Goal: Transaction & Acquisition: Purchase product/service

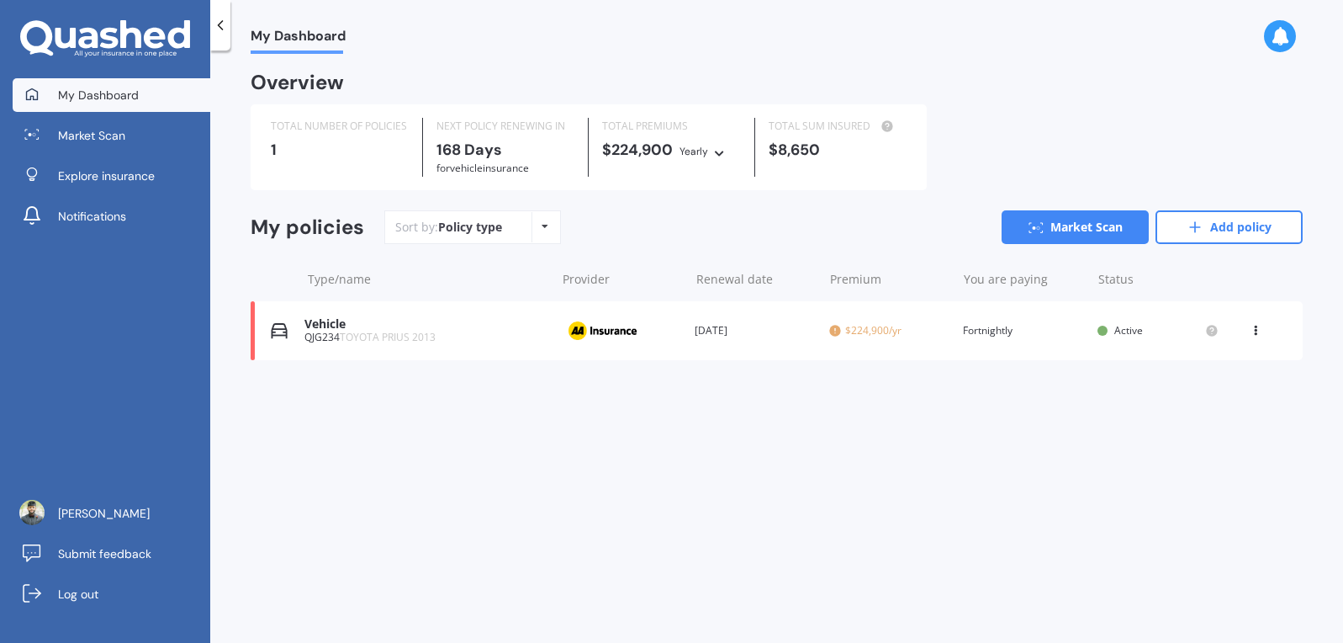
click at [661, 341] on div "Provider" at bounding box center [620, 331] width 121 height 32
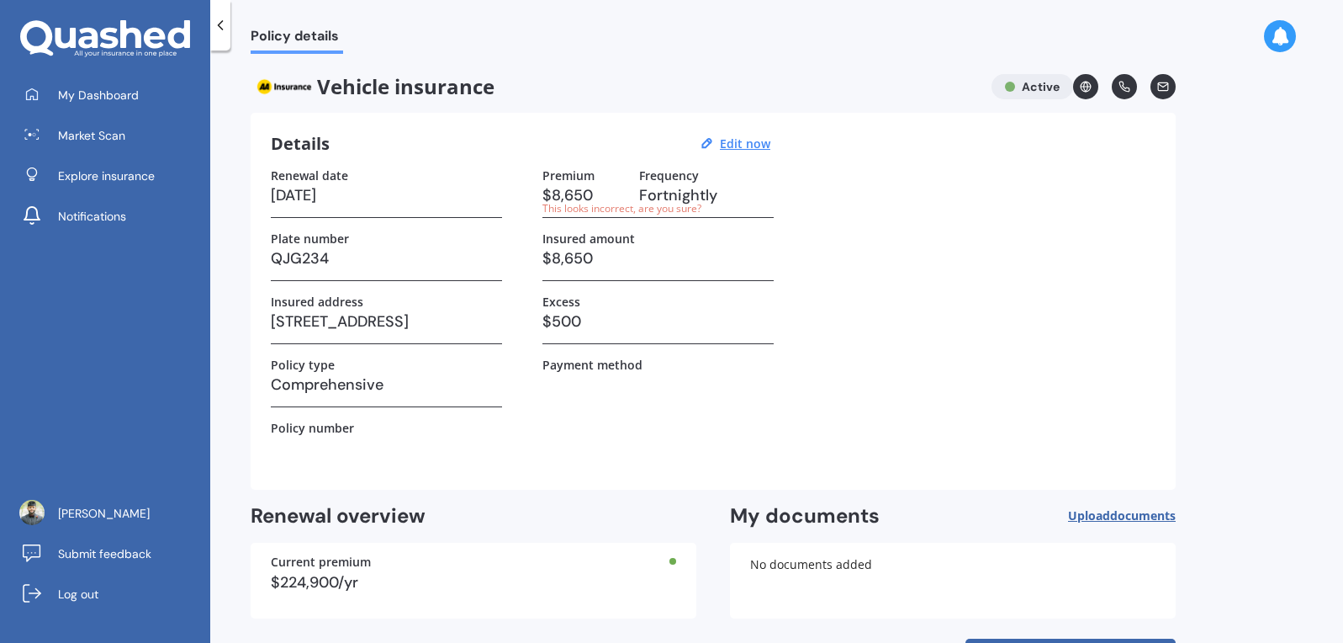
click at [225, 26] on icon at bounding box center [220, 25] width 17 height 17
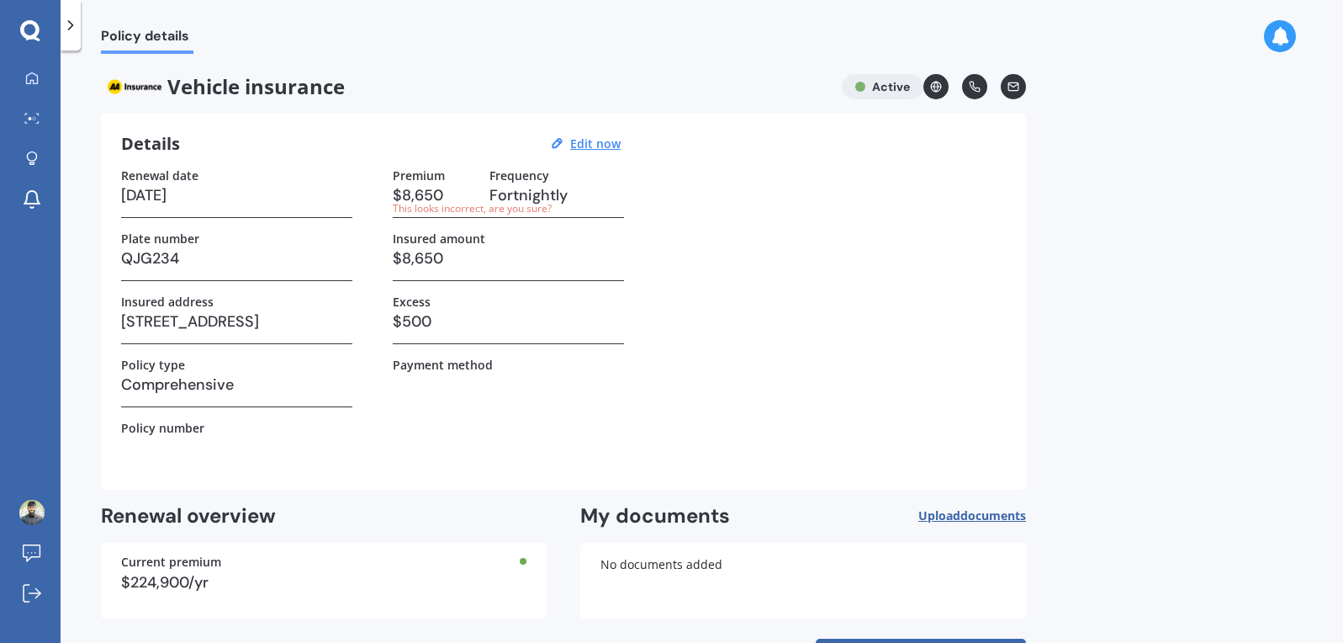
click at [72, 24] on icon at bounding box center [70, 25] width 17 height 17
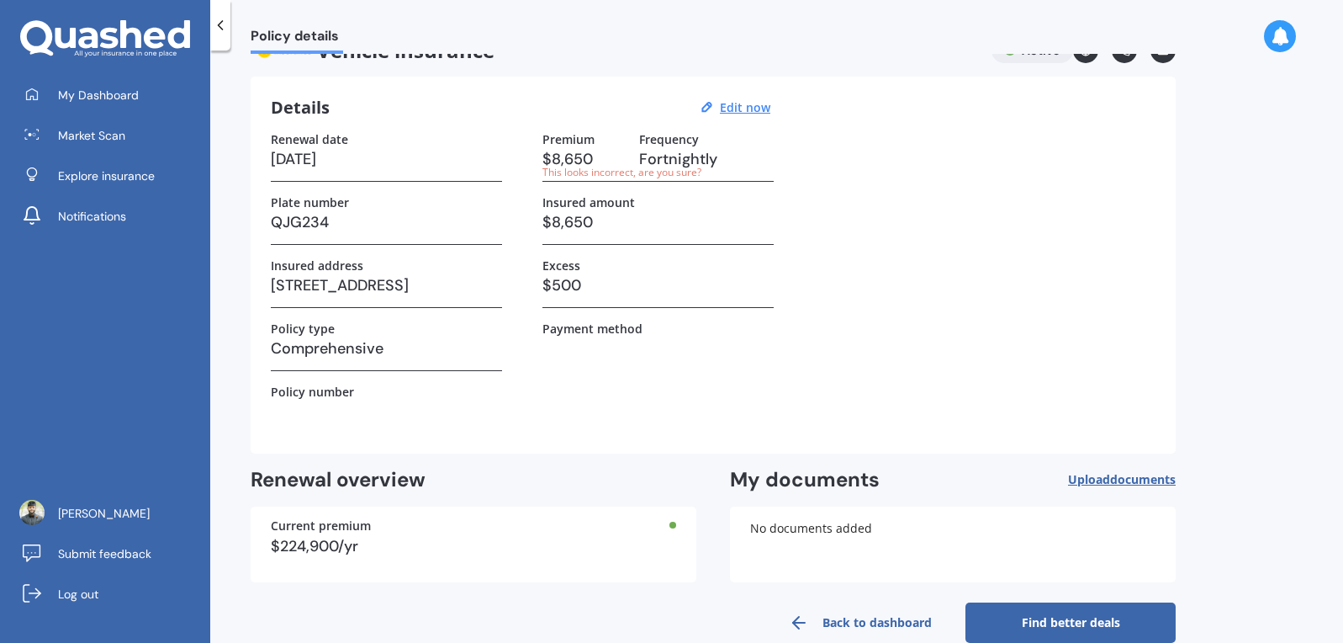
scroll to position [66, 0]
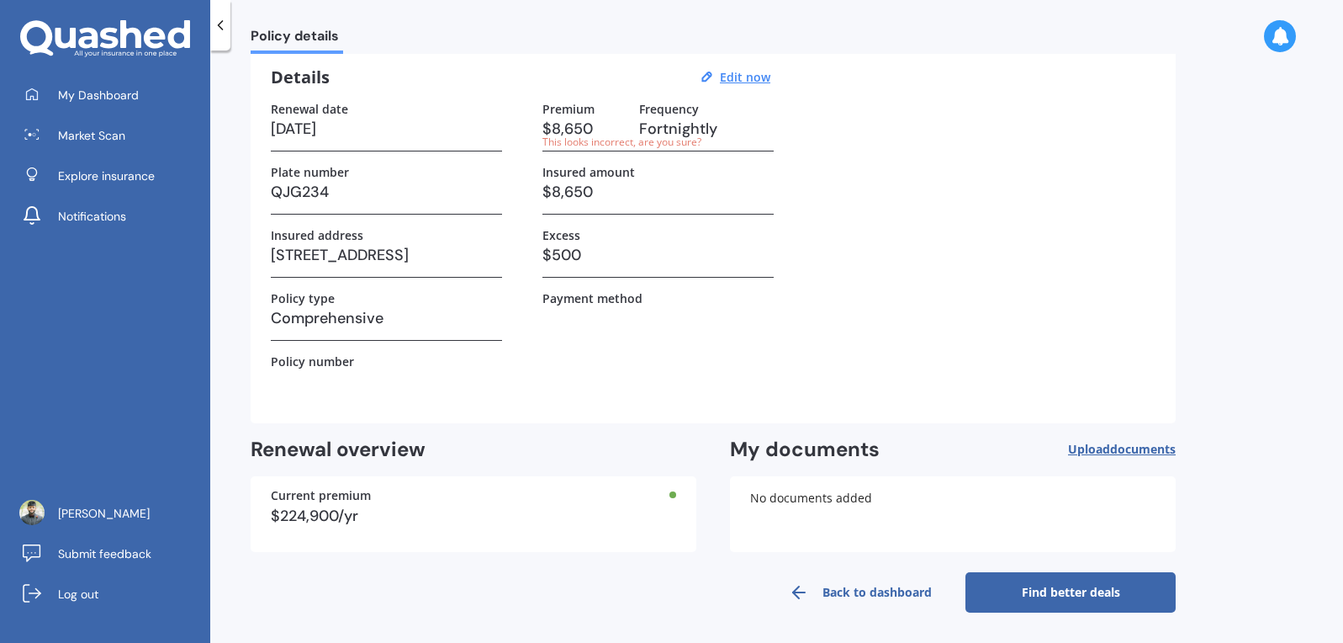
click at [1048, 600] on link "Find better deals" at bounding box center [1070, 592] width 210 height 40
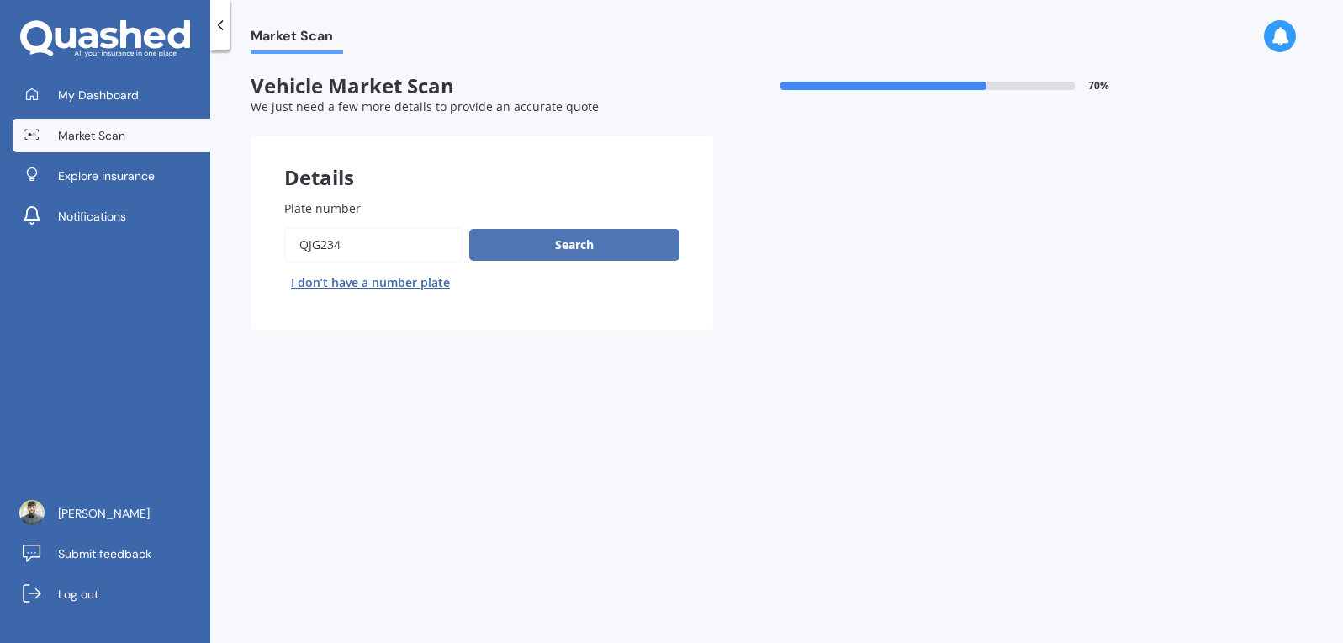
click at [624, 246] on button "Search" at bounding box center [574, 245] width 210 height 32
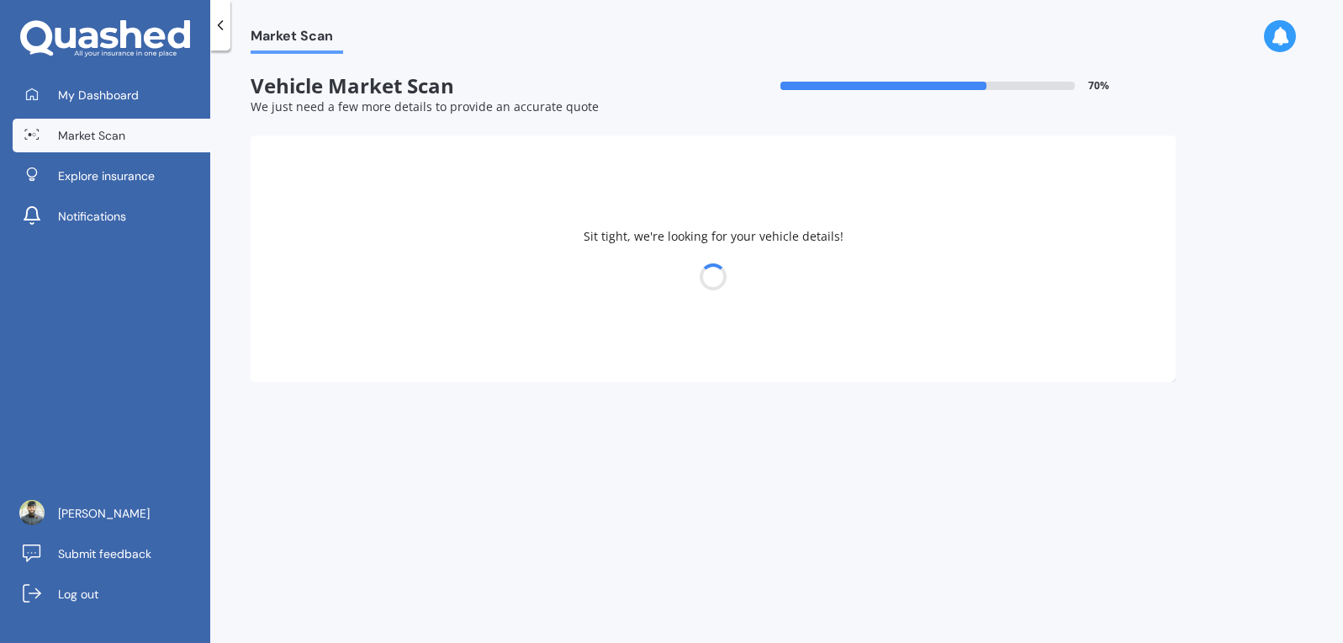
select select "TOYOTA"
select select "PRIUS"
select select "25"
select select "08"
select select "1991"
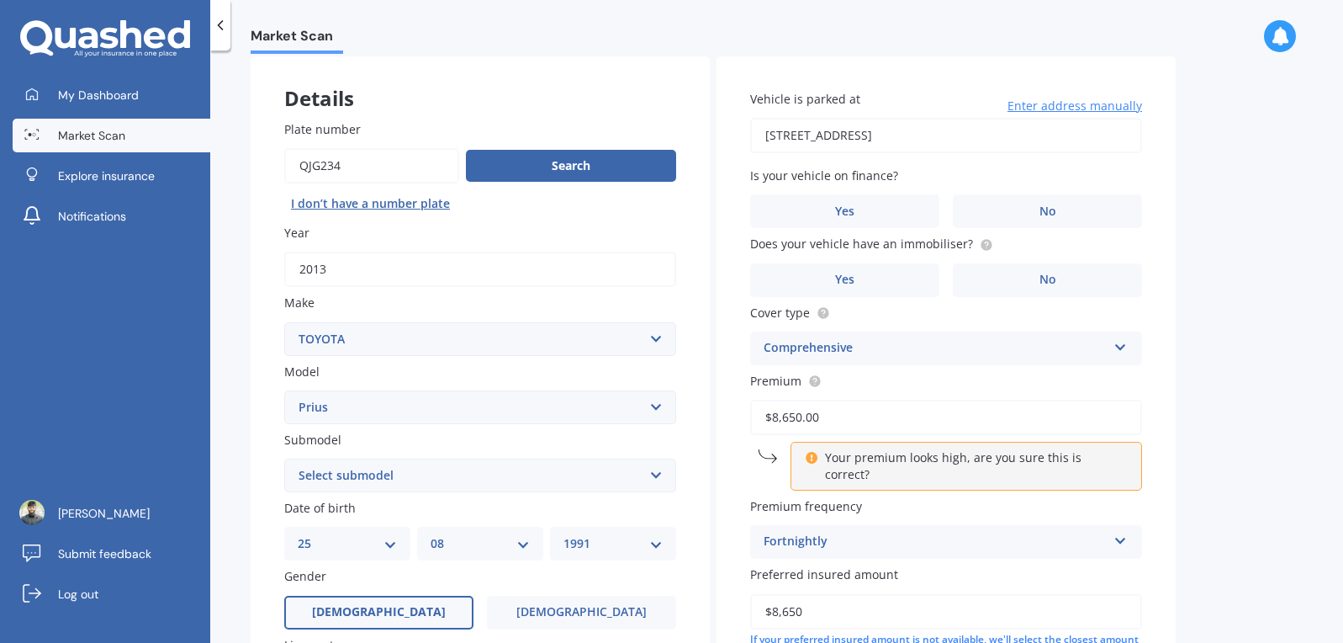
scroll to position [168, 0]
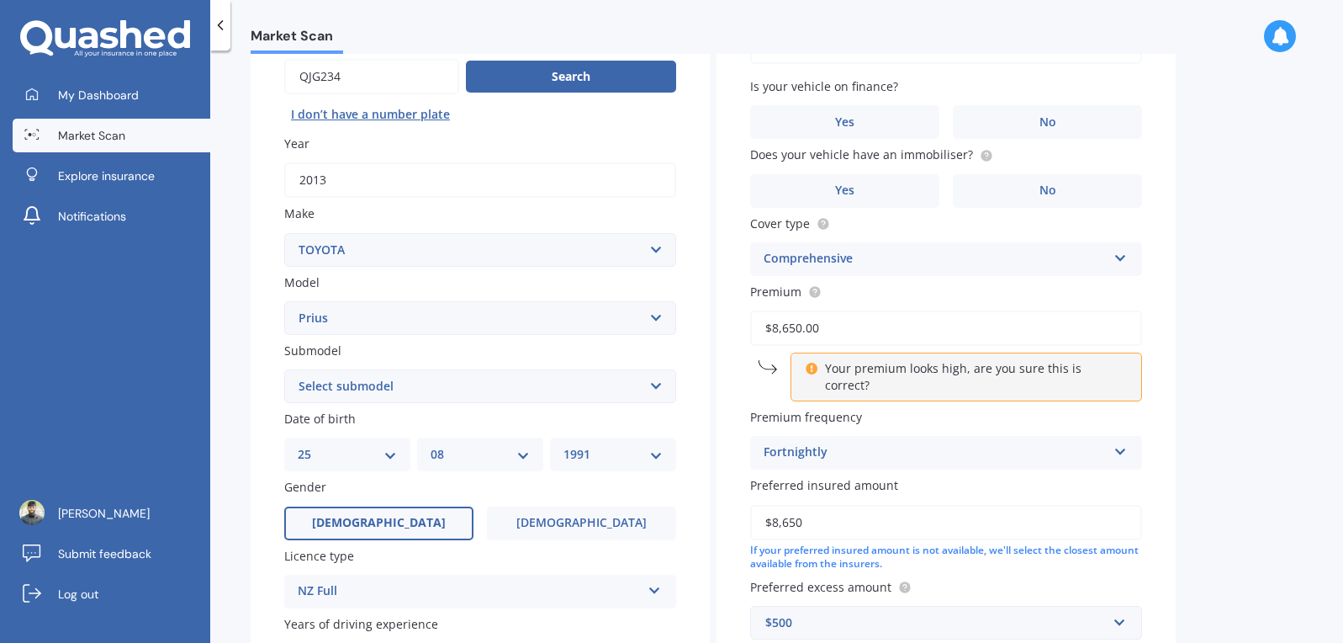
click at [827, 325] on input "$8,650.00" at bounding box center [946, 327] width 392 height 35
drag, startPoint x: 834, startPoint y: 324, endPoint x: 727, endPoint y: 331, distance: 107.0
click at [727, 331] on div "Vehicle is parked at [STREET_ADDRESS] Enter address manually Is your vehicle on…" at bounding box center [946, 329] width 459 height 725
type input "$9,000.00"
click at [810, 375] on div "Your premium looks high, are you sure this is correct?" at bounding box center [967, 376] width 352 height 49
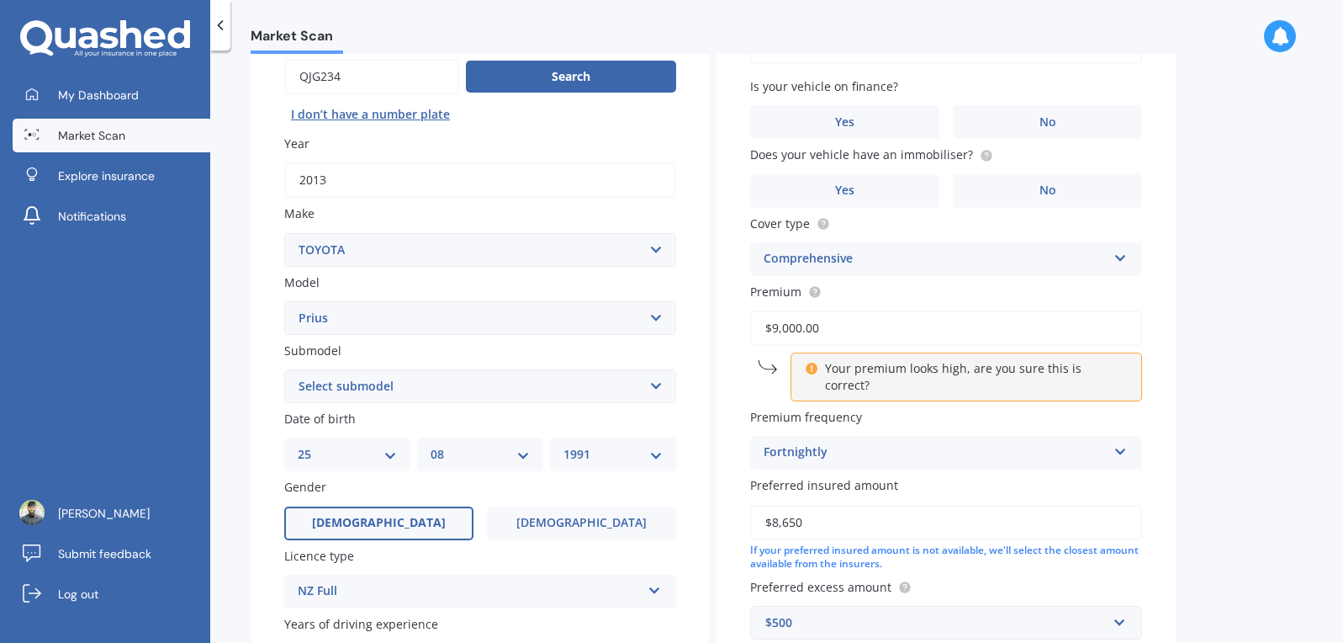
click at [812, 369] on icon at bounding box center [811, 366] width 13 height 12
click at [908, 313] on input "$9,000.00" at bounding box center [946, 327] width 392 height 35
click at [1156, 437] on div "Vehicle is parked at [STREET_ADDRESS] Enter address manually Is your vehicle on…" at bounding box center [946, 329] width 459 height 725
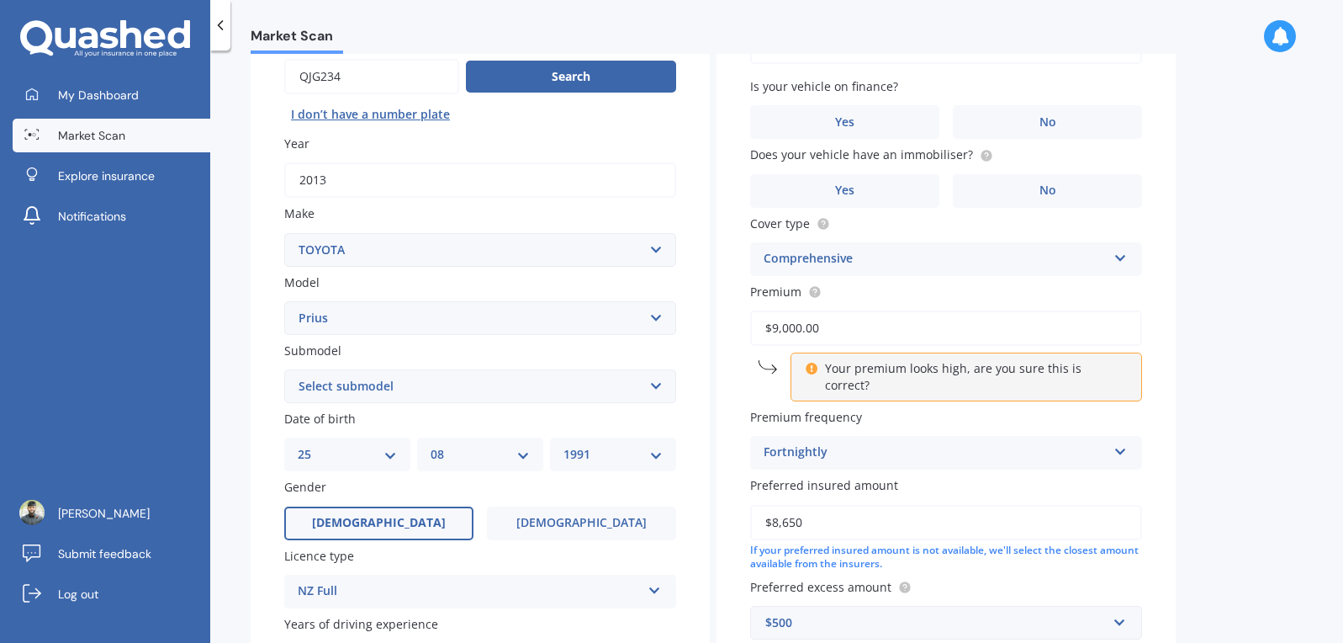
click at [1091, 485] on div "Preferred insured amount $8,650 If your preferred insured amount is not availab…" at bounding box center [946, 523] width 392 height 95
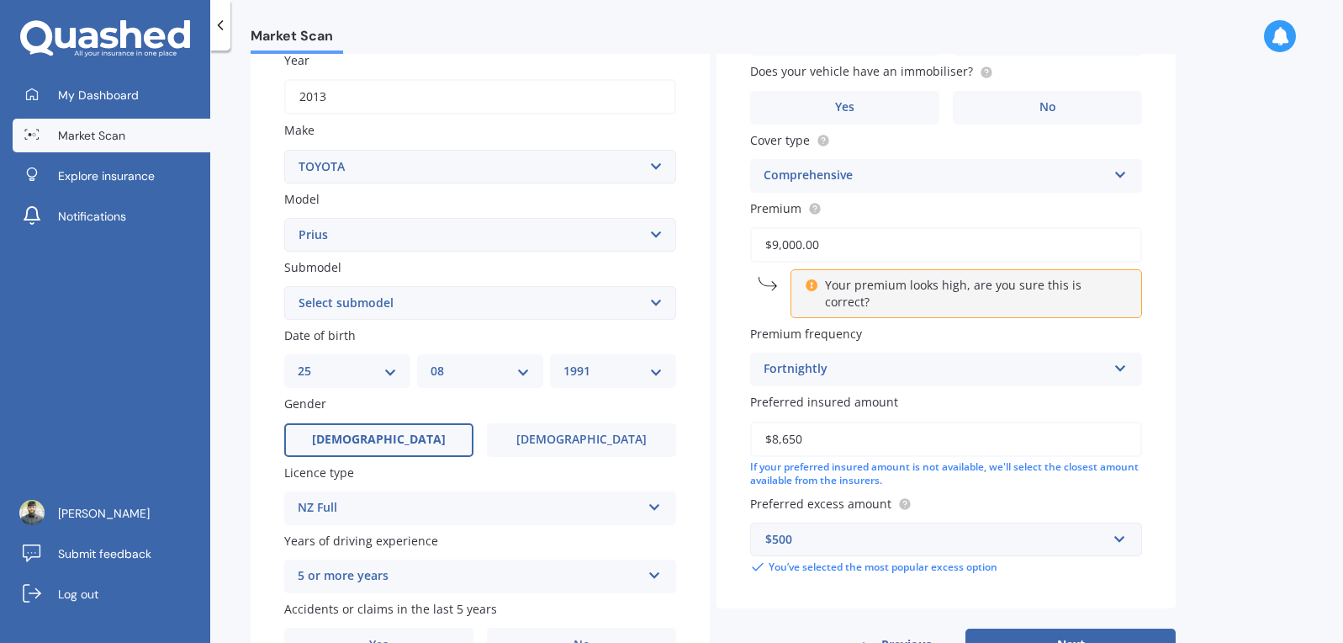
scroll to position [252, 0]
click at [972, 459] on div "If your preferred insured amount is not available, we'll select the closest amo…" at bounding box center [946, 473] width 392 height 29
click at [964, 429] on input "$8,650" at bounding box center [946, 437] width 392 height 35
drag, startPoint x: 933, startPoint y: 421, endPoint x: 720, endPoint y: 427, distance: 212.9
click at [720, 427] on div "Vehicle is parked at [STREET_ADDRESS] Enter address manually Is your vehicle on…" at bounding box center [946, 245] width 459 height 725
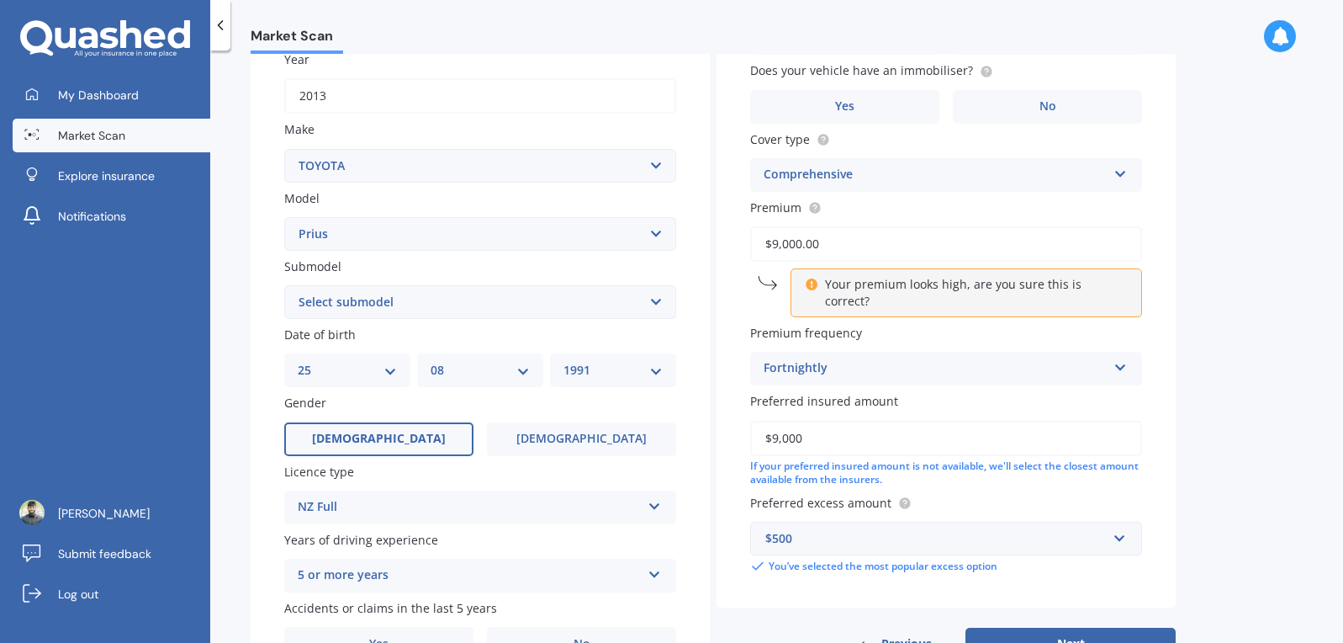
type input "$9,000"
click at [1193, 351] on div "Market Scan Vehicle Market Scan 70 % We just need a few more details to provide…" at bounding box center [776, 350] width 1133 height 592
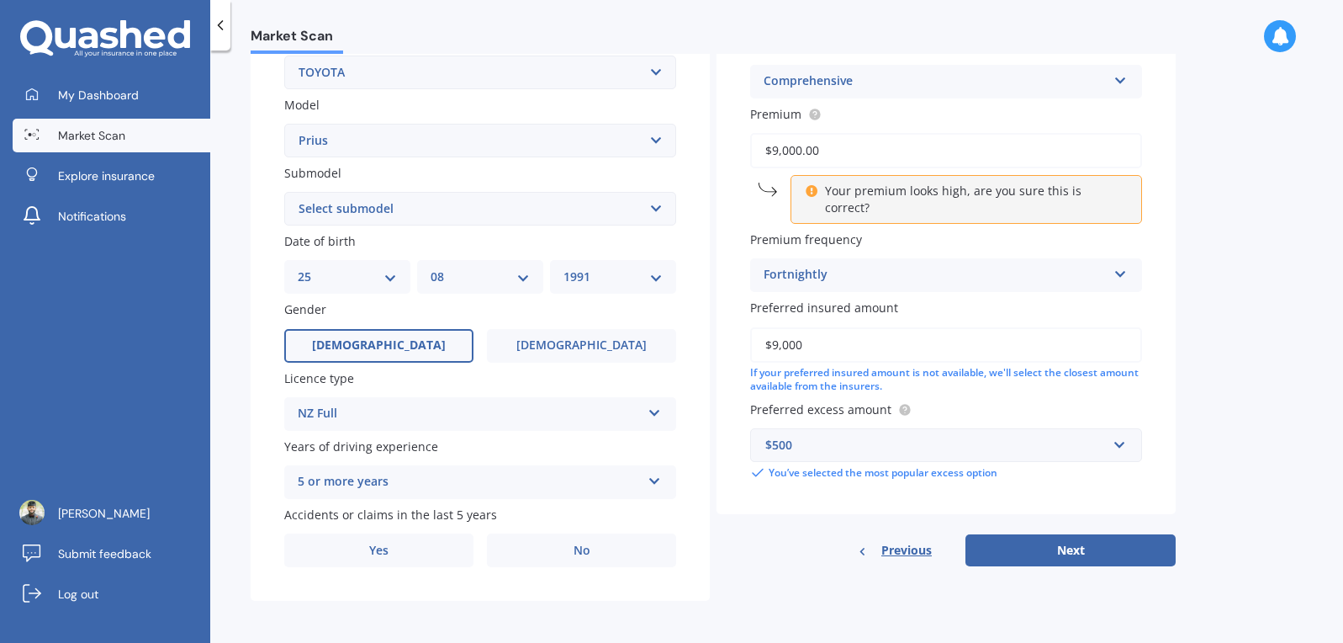
scroll to position [347, 0]
click at [1094, 434] on div "$500" at bounding box center [935, 443] width 341 height 19
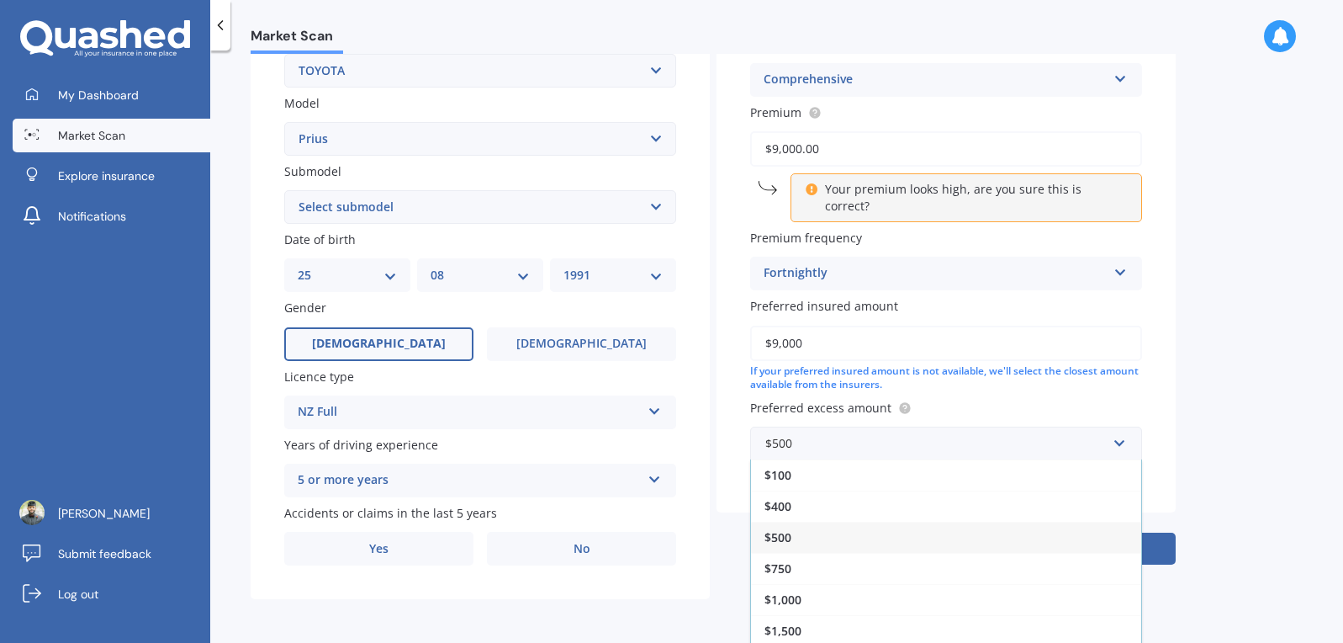
click at [1185, 365] on div "Market Scan Vehicle Market Scan 70 % We just need a few more details to provide…" at bounding box center [776, 350] width 1133 height 592
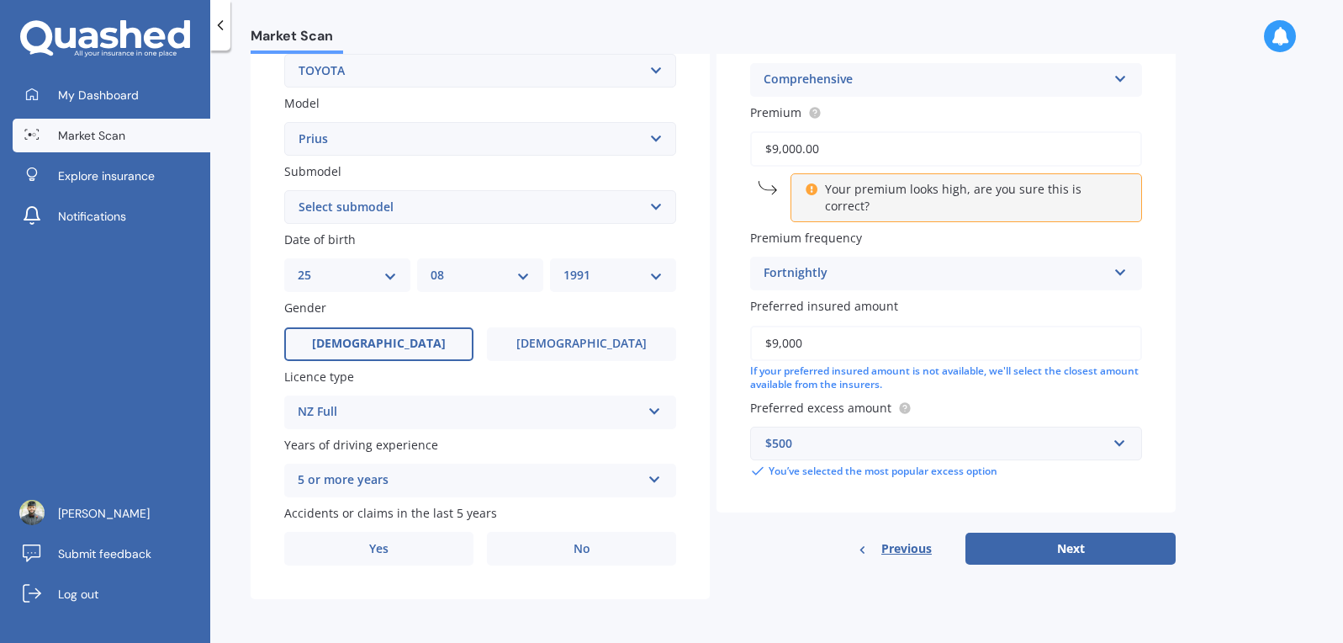
click at [1057, 532] on button "Next" at bounding box center [1070, 548] width 210 height 32
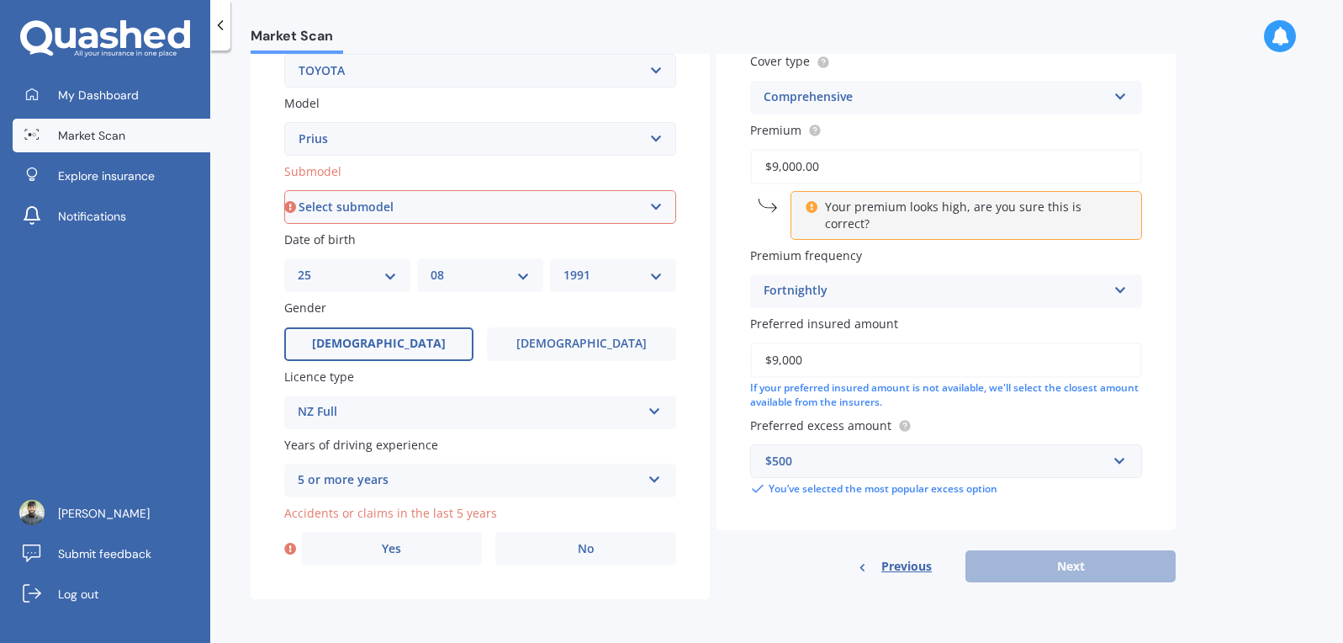
click at [448, 221] on select "Select submodel (All other) Hybrid" at bounding box center [480, 207] width 392 height 34
select select "HYBRID"
click at [284, 190] on select "Select submodel (All other) Hybrid" at bounding box center [480, 207] width 392 height 34
click at [555, 545] on label "No" at bounding box center [585, 549] width 181 height 34
click at [0, 0] on input "No" at bounding box center [0, 0] width 0 height 0
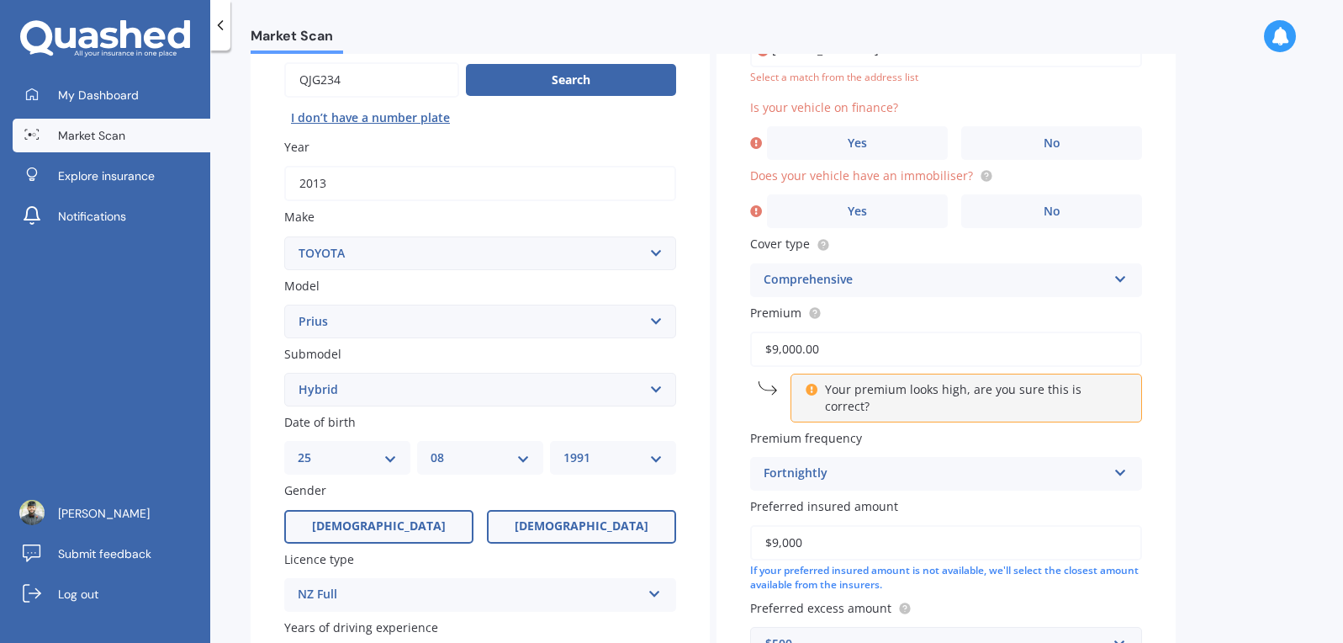
scroll to position [115, 0]
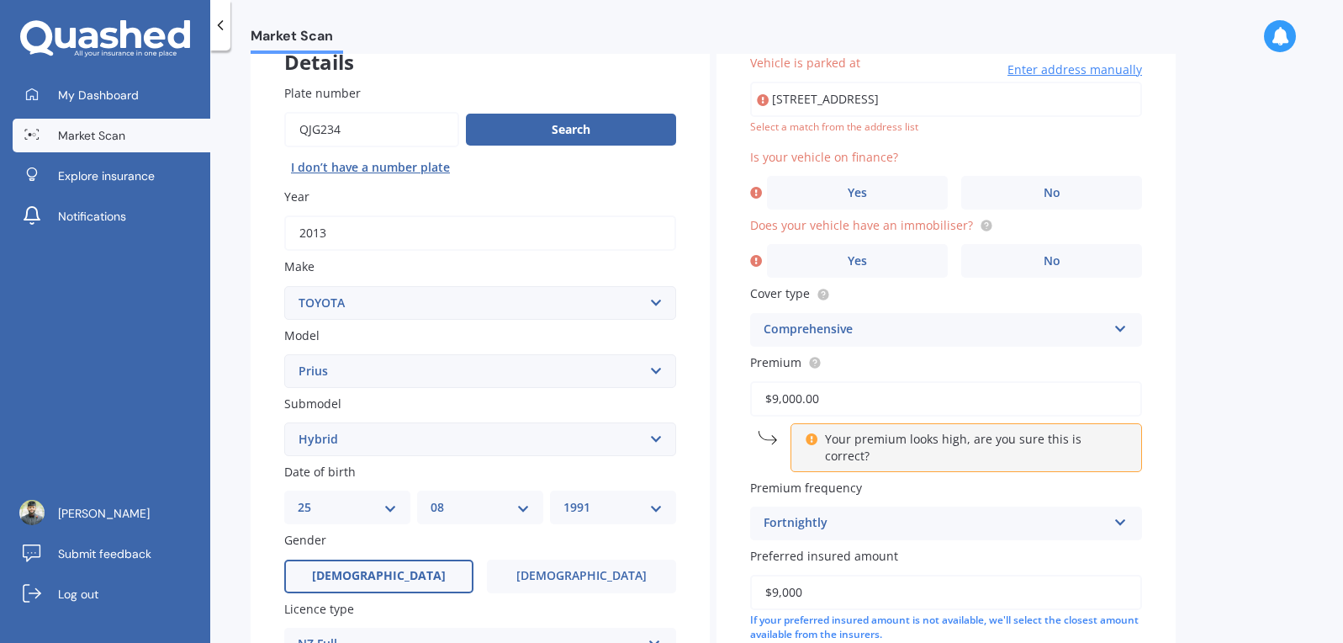
type input "[STREET_ADDRESS]"
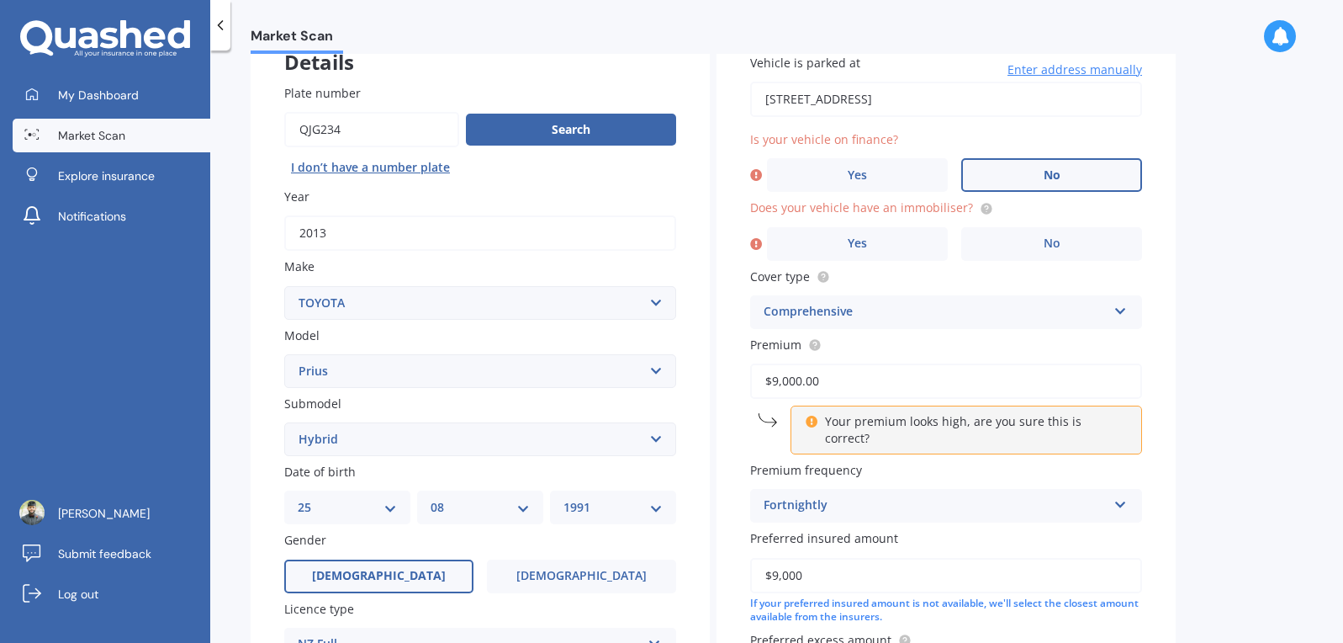
click at [1032, 174] on label "No" at bounding box center [1051, 175] width 181 height 34
click at [0, 0] on input "No" at bounding box center [0, 0] width 0 height 0
click at [1050, 249] on span "No" at bounding box center [1052, 243] width 17 height 14
click at [0, 0] on input "No" at bounding box center [0, 0] width 0 height 0
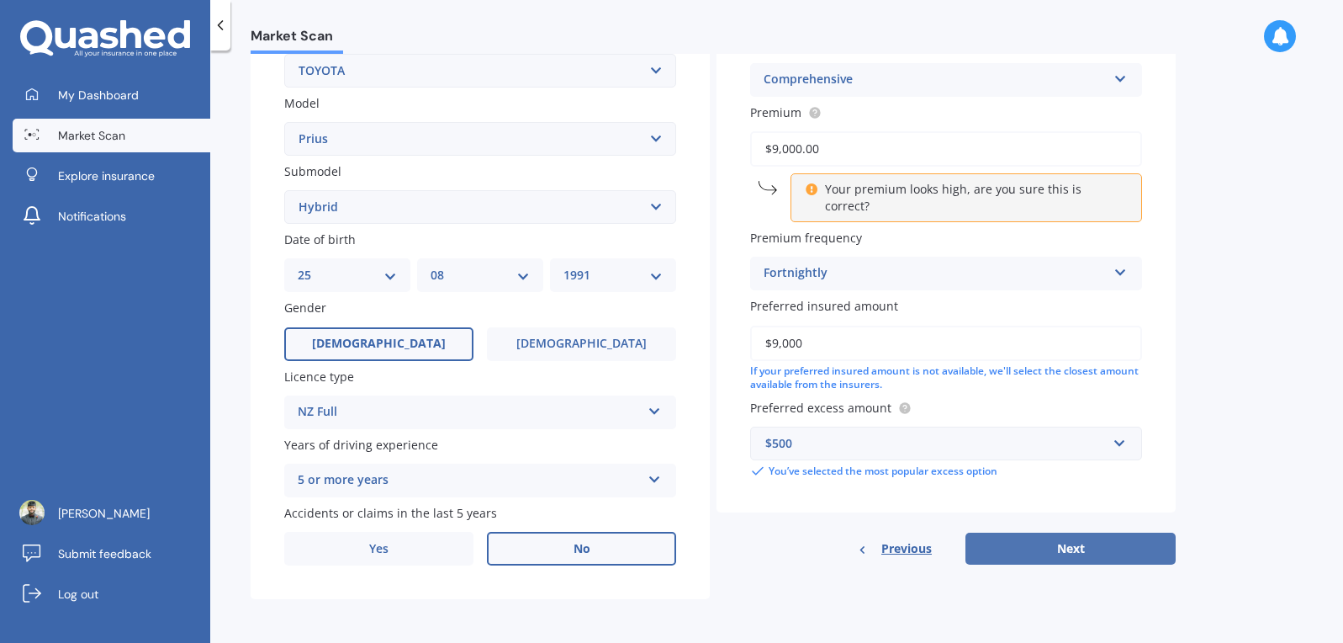
click at [1050, 532] on button "Next" at bounding box center [1070, 548] width 210 height 32
select select "25"
select select "08"
select select "1991"
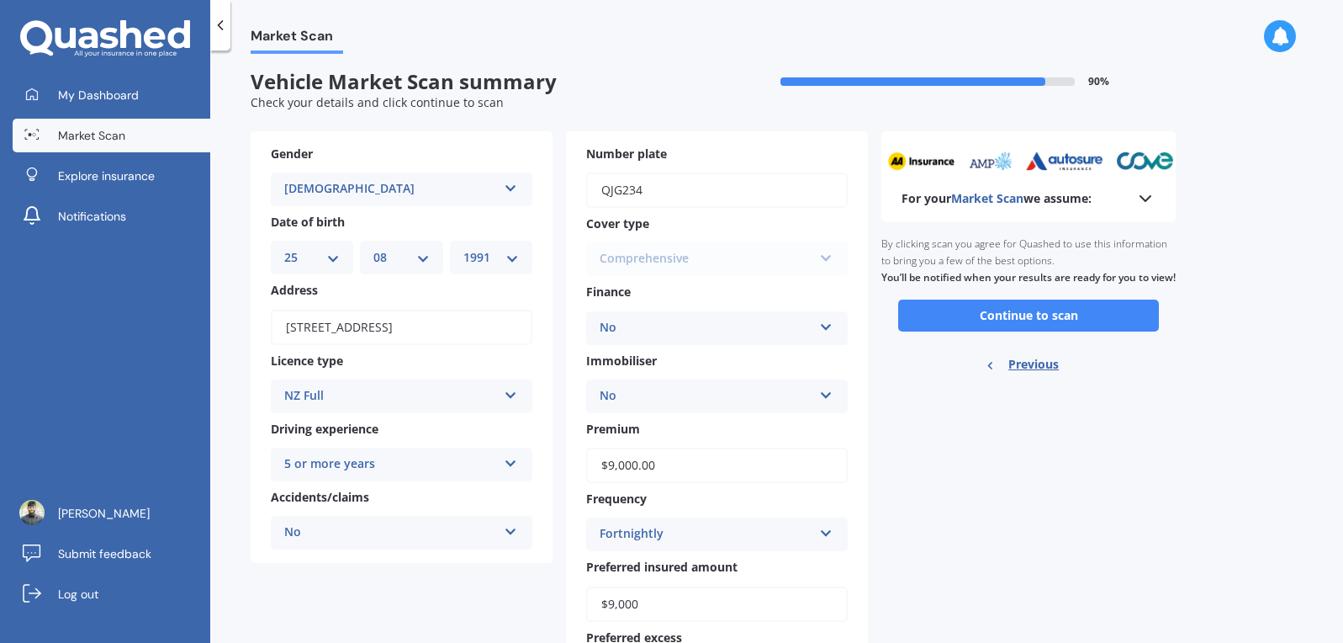
scroll to position [0, 0]
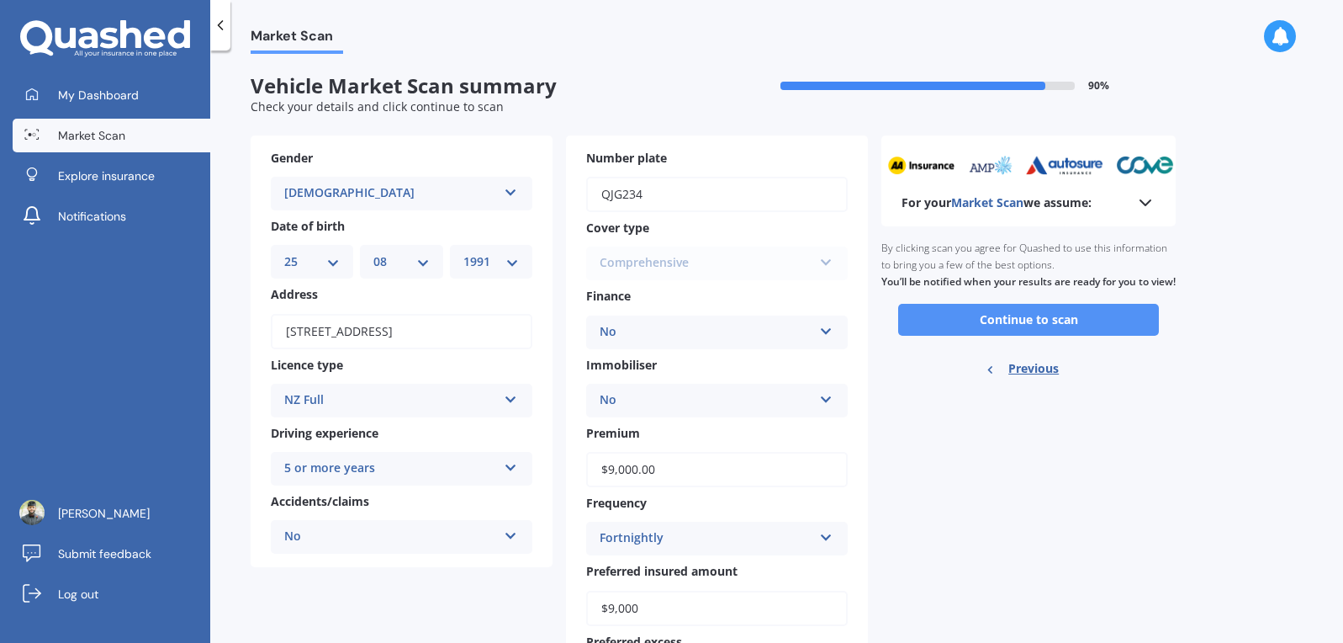
click at [986, 336] on button "Continue to scan" at bounding box center [1028, 320] width 261 height 32
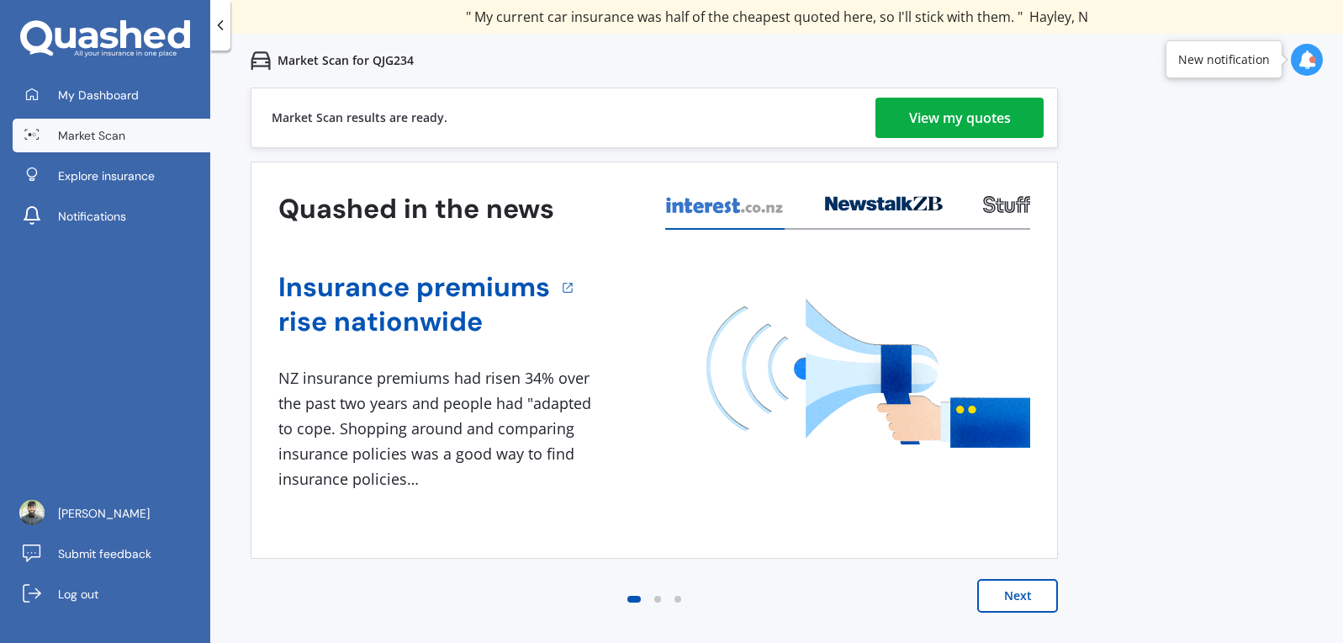
click at [972, 121] on div "View my quotes" at bounding box center [960, 118] width 102 height 40
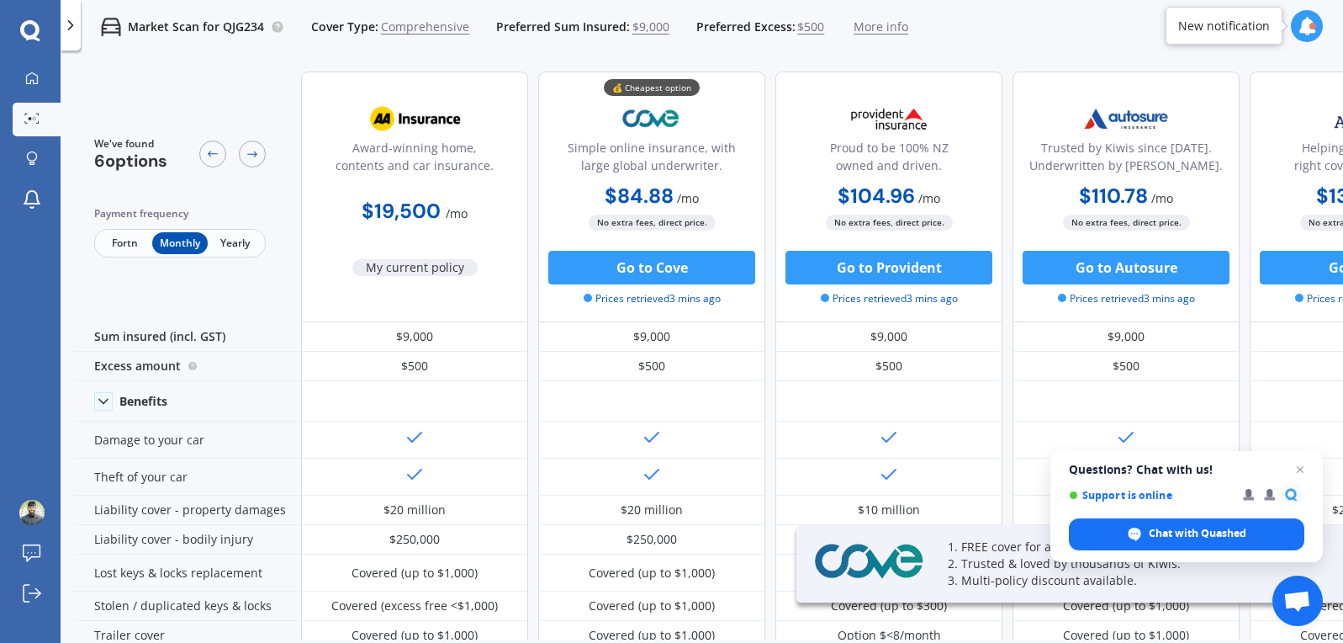
click at [135, 254] on div "Fortn Monthly Yearly" at bounding box center [180, 243] width 172 height 29
click at [135, 249] on span "Fortn" at bounding box center [125, 243] width 55 height 22
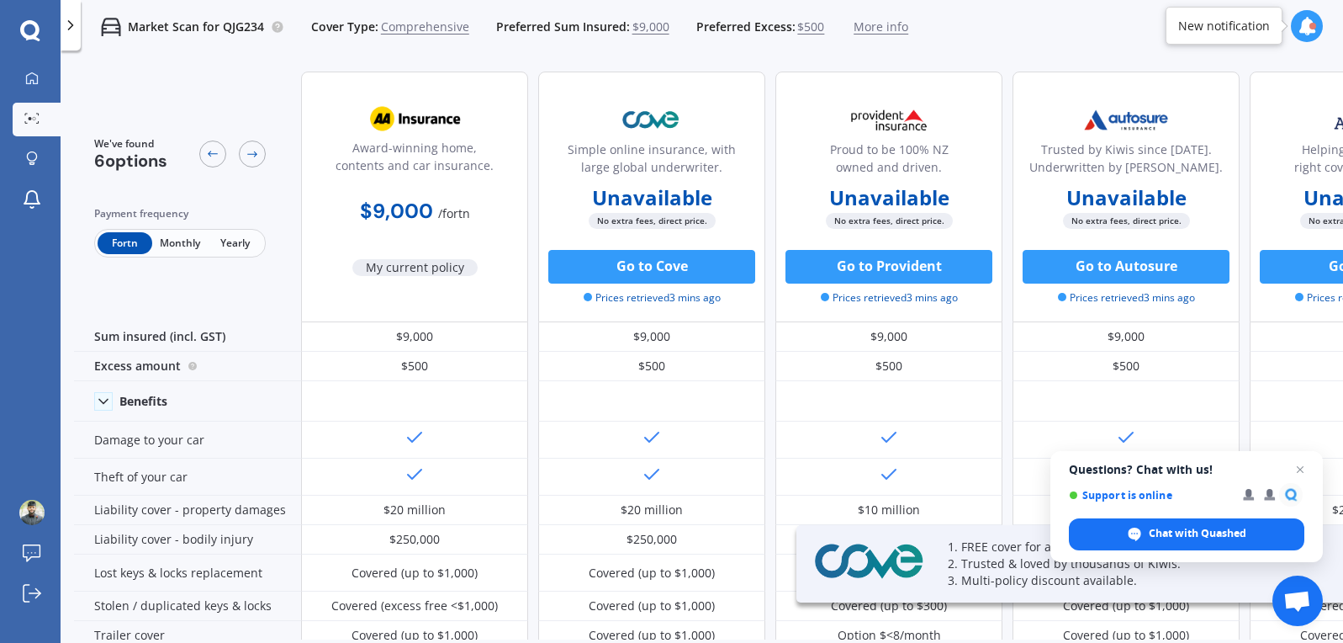
click at [172, 247] on span "Monthly" at bounding box center [179, 243] width 55 height 22
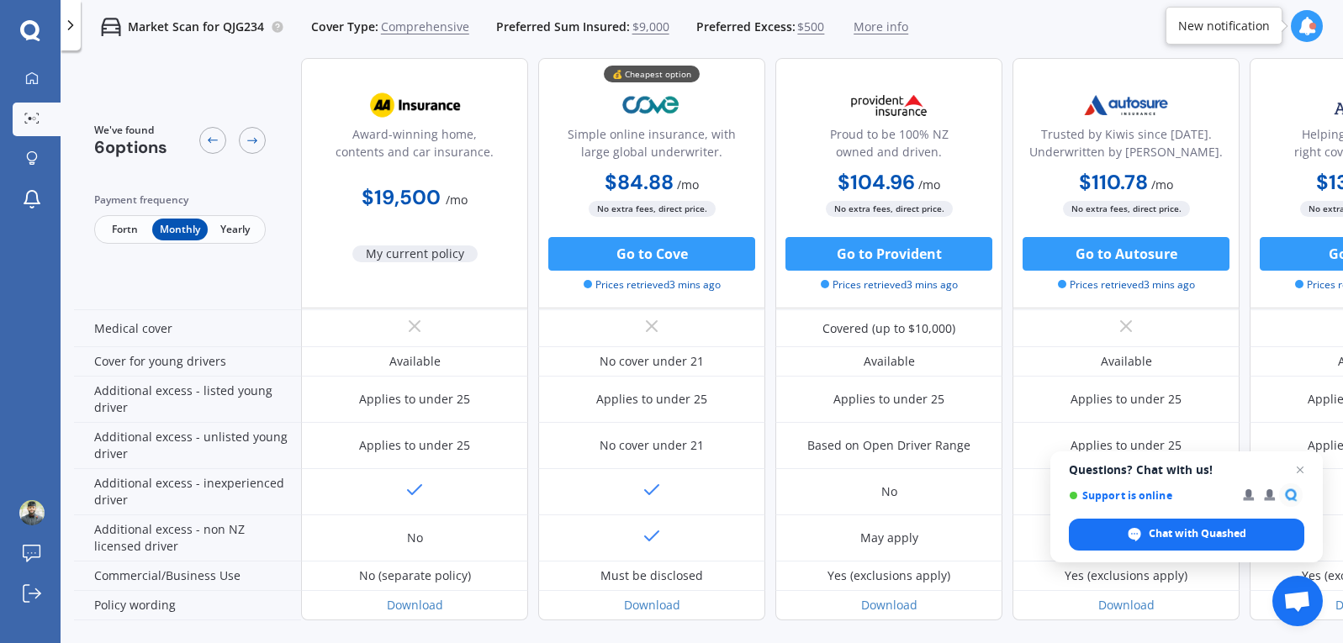
scroll to position [864, 0]
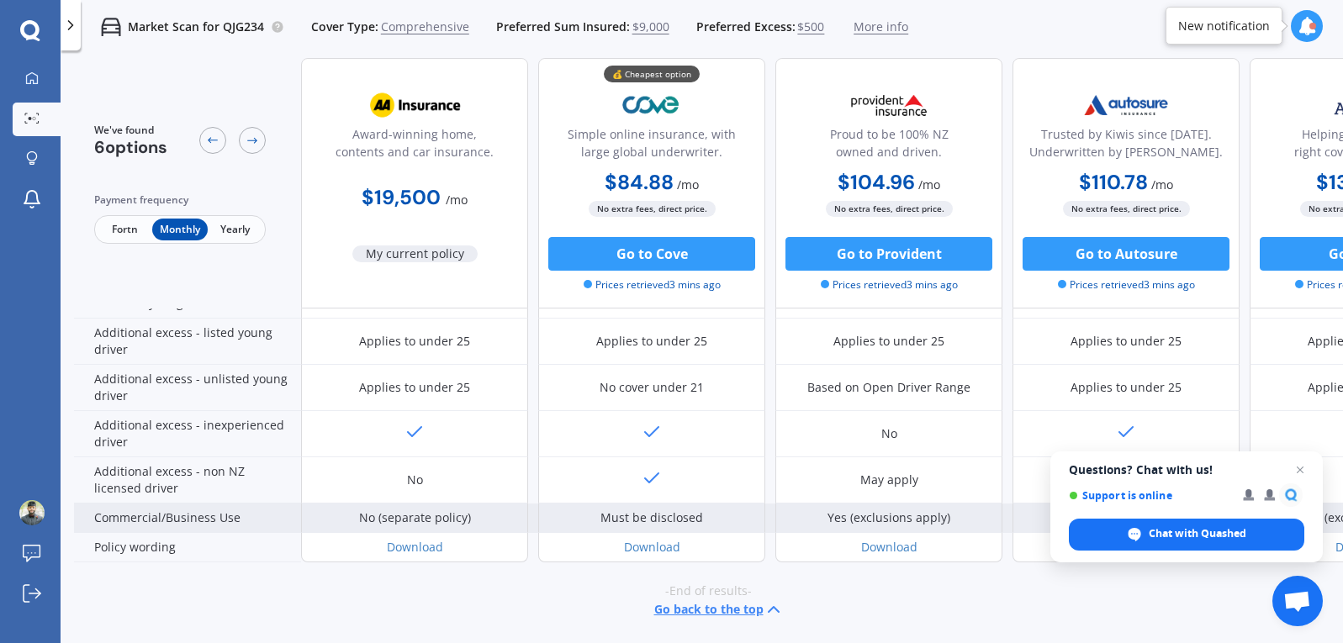
click at [659, 510] on div "Must be disclosed" at bounding box center [651, 518] width 103 height 17
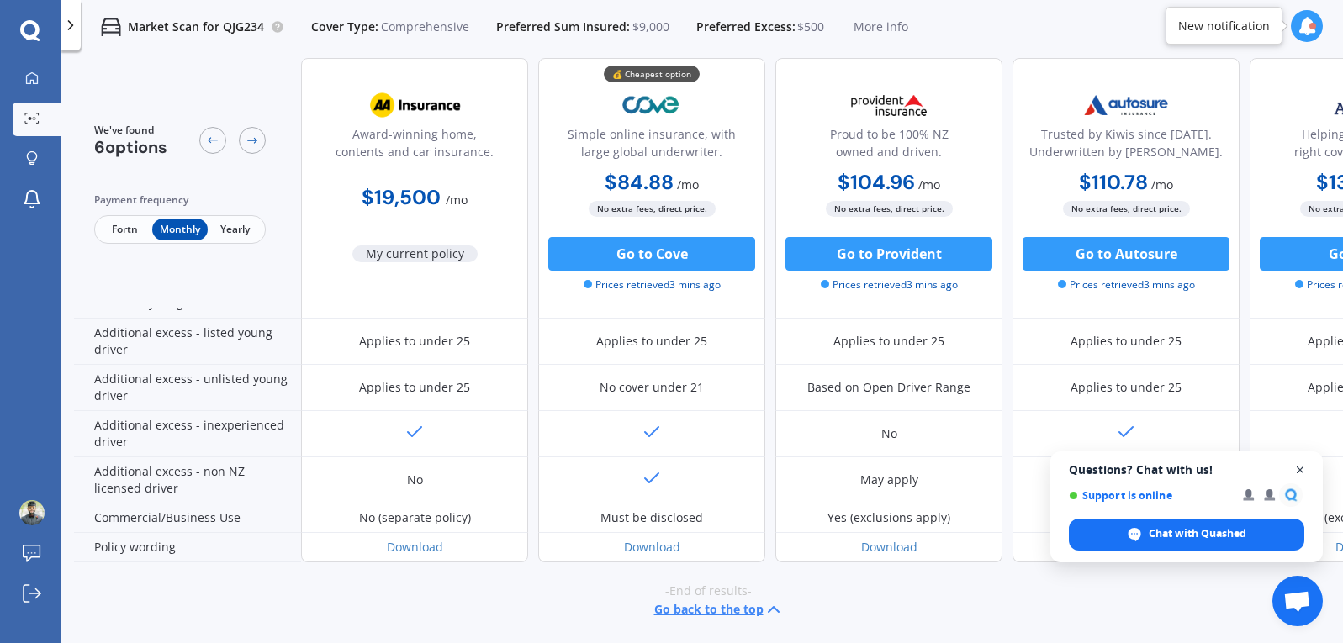
click at [1306, 473] on span "Close chat" at bounding box center [1300, 470] width 21 height 21
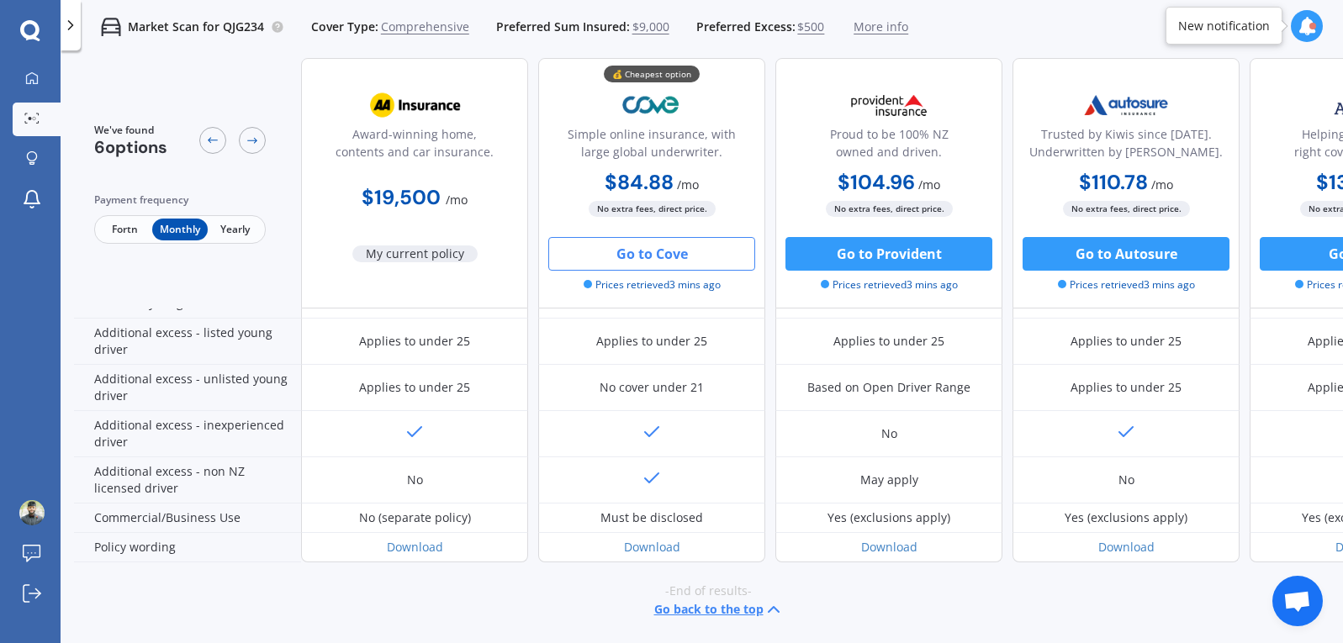
click at [658, 259] on button "Go to Cove" at bounding box center [651, 254] width 207 height 34
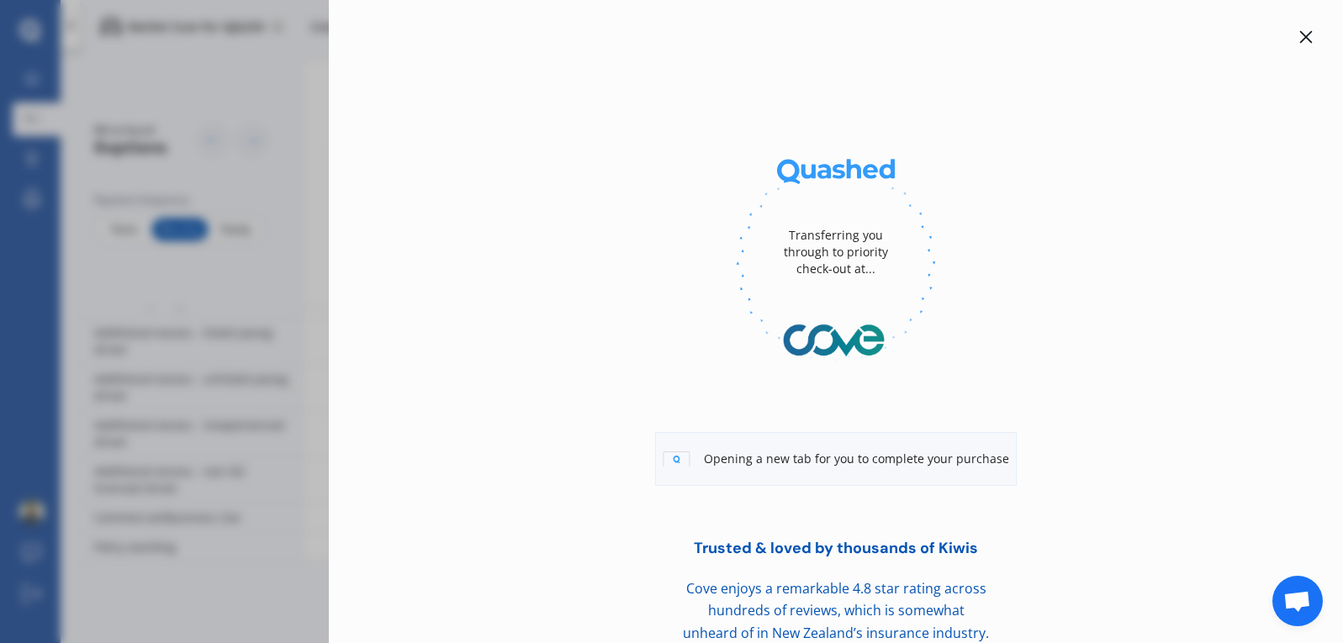
click at [1303, 34] on icon at bounding box center [1305, 36] width 13 height 13
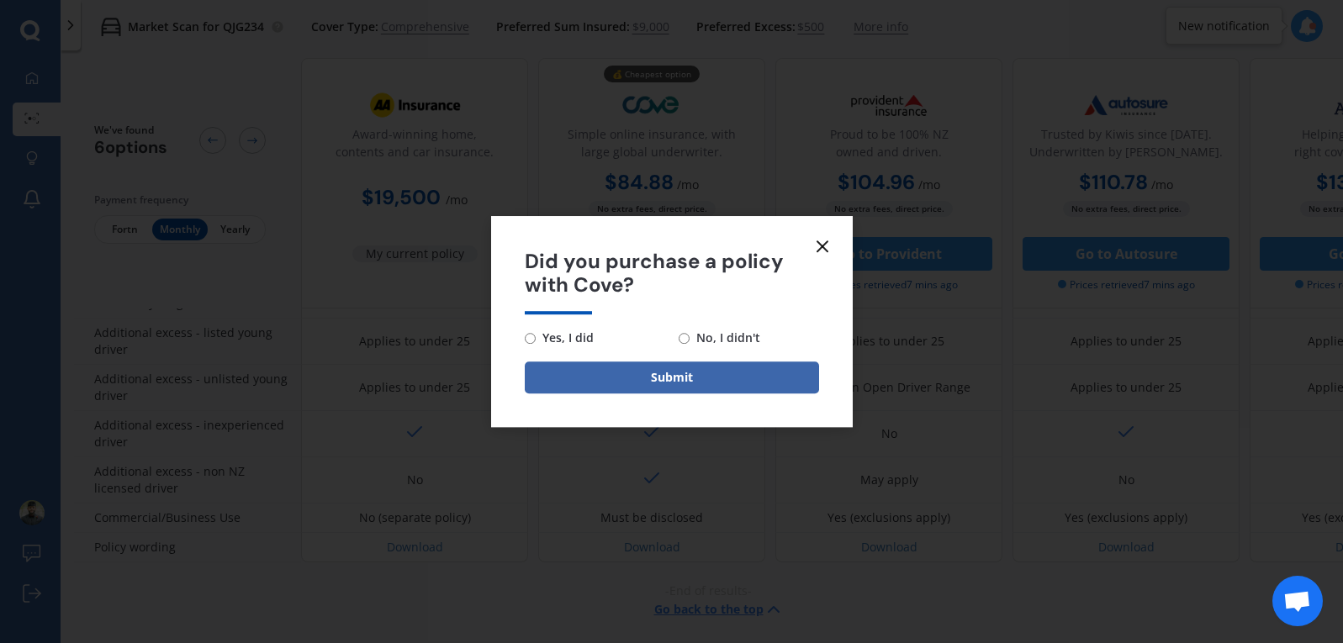
click at [821, 239] on icon at bounding box center [822, 246] width 20 height 20
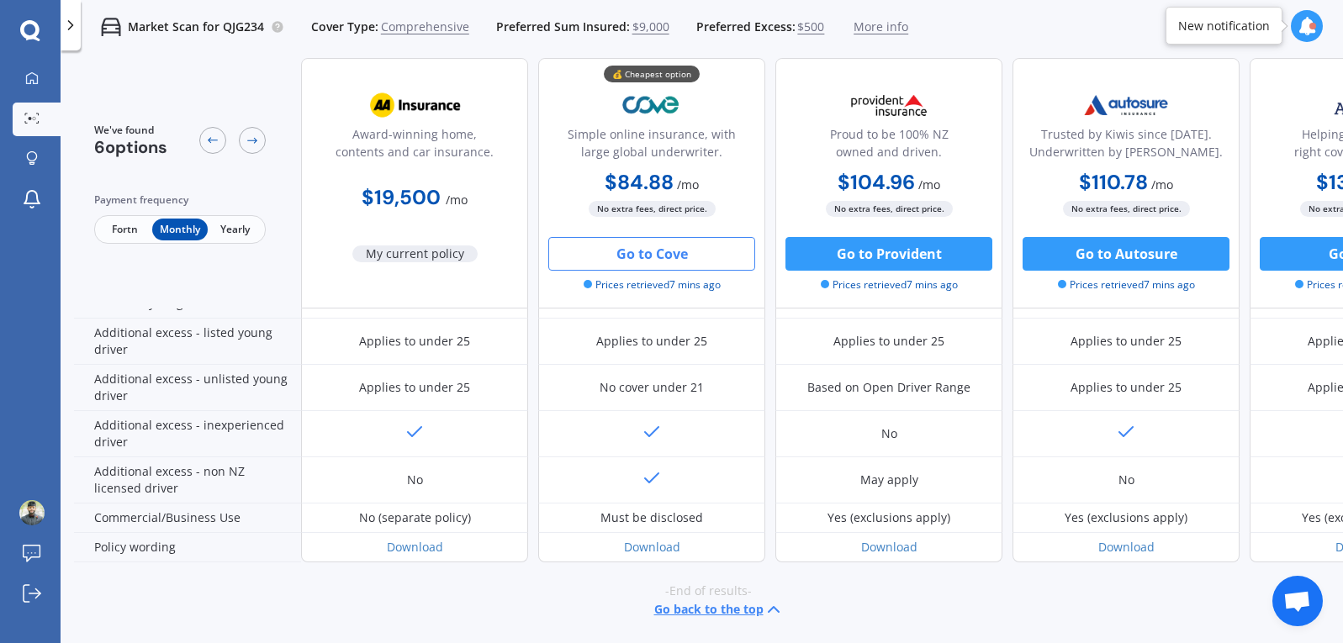
click at [679, 267] on button "Go to Cove" at bounding box center [651, 254] width 207 height 34
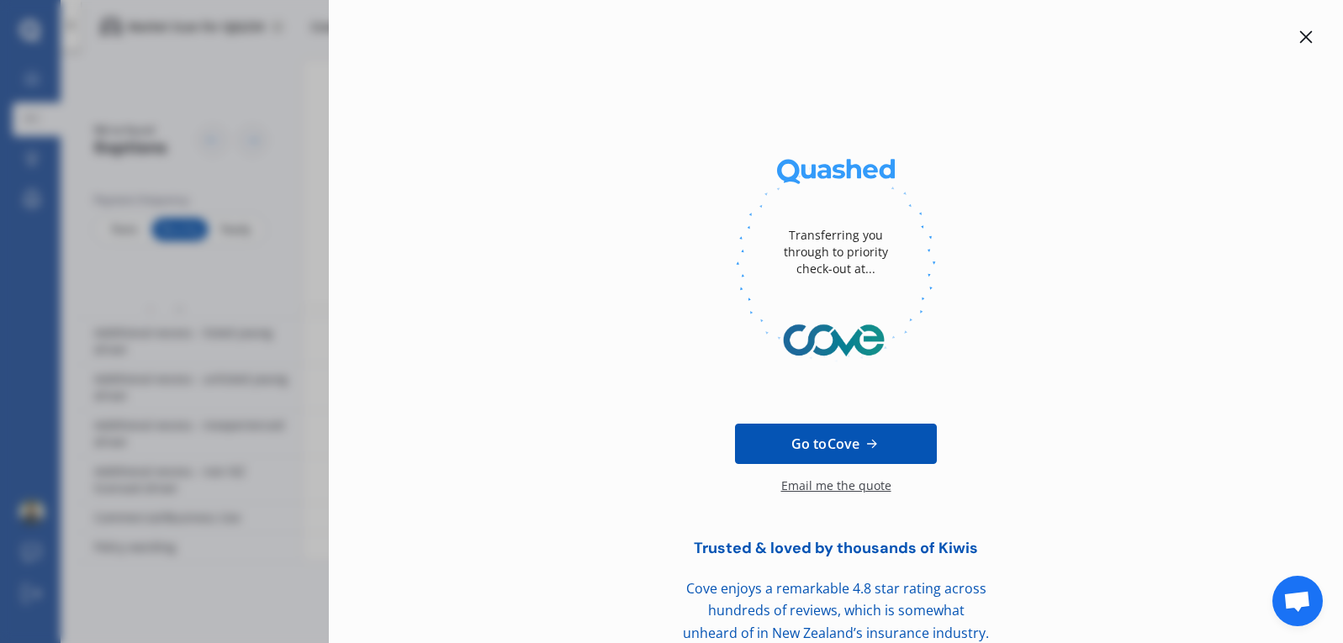
click at [1299, 31] on icon at bounding box center [1305, 36] width 13 height 13
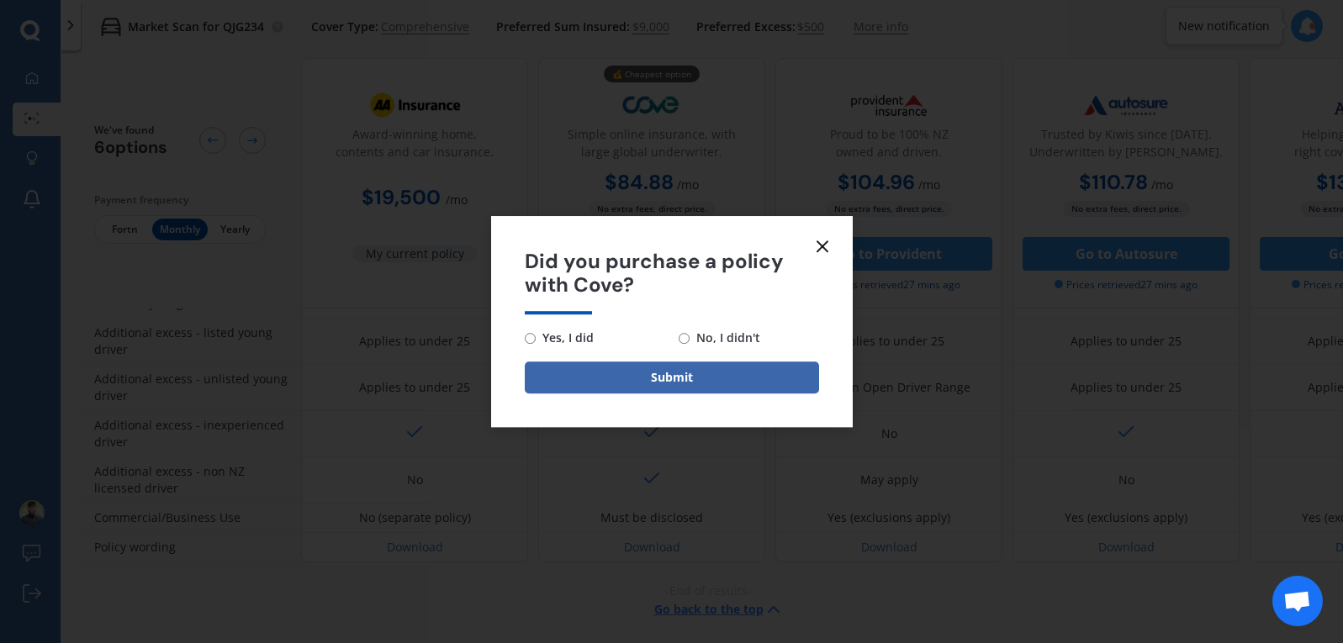
click at [827, 240] on icon at bounding box center [822, 246] width 20 height 20
